Goal: Find specific page/section: Find specific page/section

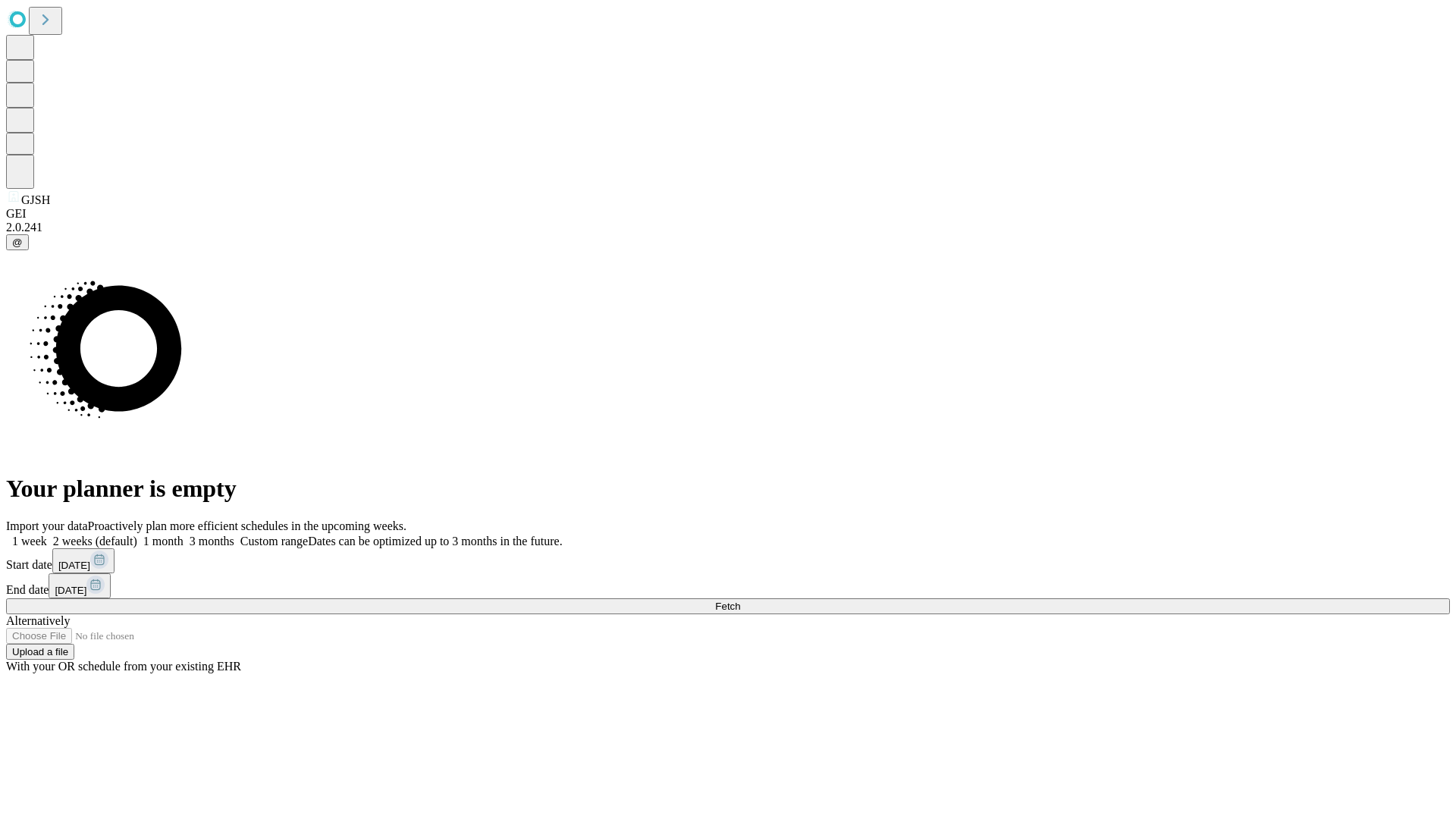
click at [741, 601] on span "Fetch" at bounding box center [728, 606] width 25 height 11
